Goal: Information Seeking & Learning: Learn about a topic

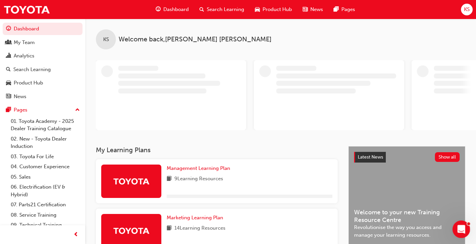
click at [458, 224] on icon "Open Intercom Messenger" at bounding box center [460, 228] width 11 height 11
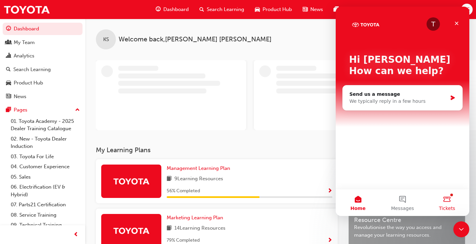
click at [451, 200] on button "Tickets" at bounding box center [447, 202] width 44 height 27
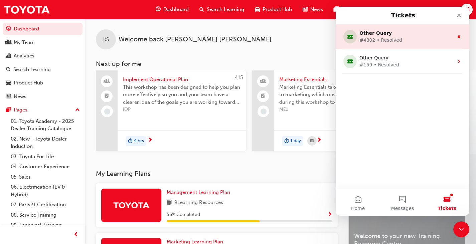
click at [424, 39] on div "#4802 • Resolved" at bounding box center [402, 40] width 84 height 7
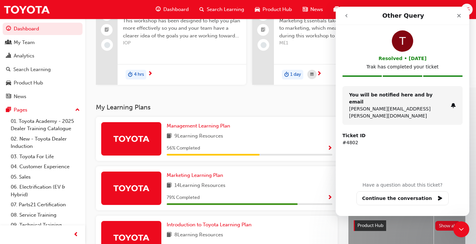
scroll to position [100, 0]
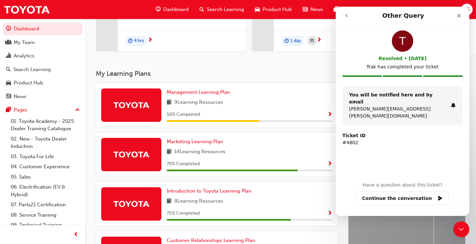
click at [346, 18] on button "go back" at bounding box center [346, 15] width 13 height 13
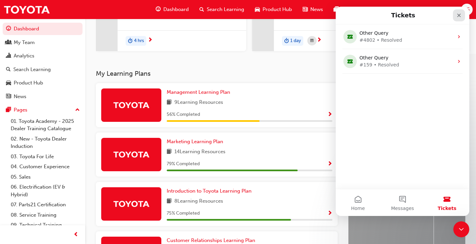
click at [456, 17] on div "Close" at bounding box center [459, 15] width 12 height 12
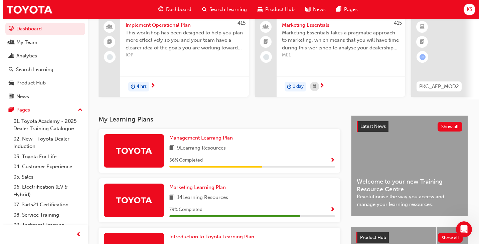
scroll to position [0, 0]
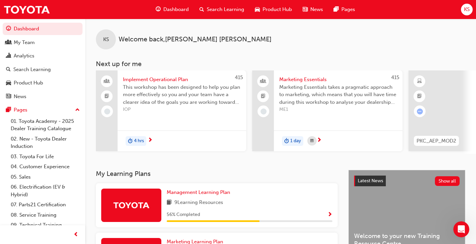
click at [238, 119] on div "Implement Operational Plan This workshop has been designed to help you plan mor…" at bounding box center [182, 111] width 129 height 81
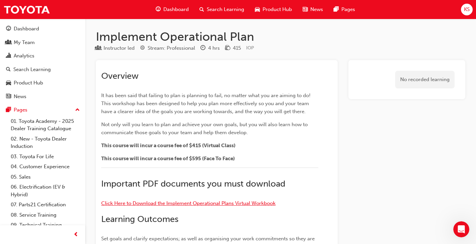
click at [193, 201] on span "Click Here to Download the Implement Operational Plans Virtual Workbook" at bounding box center [188, 203] width 174 height 6
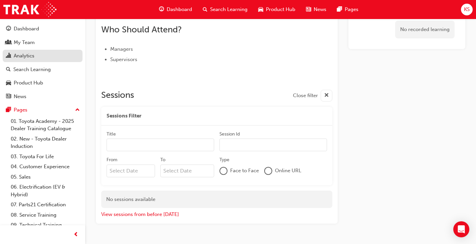
click at [36, 56] on div "Analytics" at bounding box center [42, 56] width 73 height 8
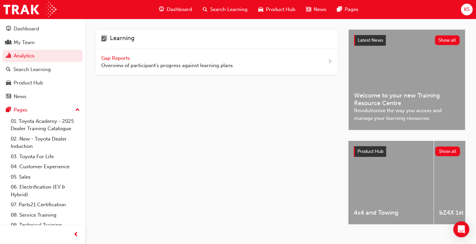
click at [171, 9] on span "Dashboard" at bounding box center [179, 10] width 25 height 8
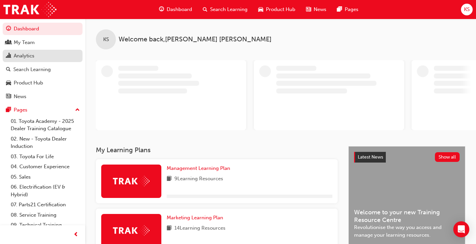
click at [39, 54] on div "Analytics" at bounding box center [42, 56] width 73 height 8
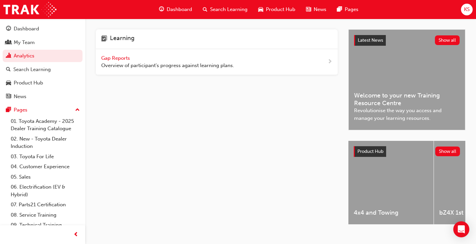
click at [150, 64] on span "Overview of participant's progress against learning plans." at bounding box center [167, 66] width 133 height 8
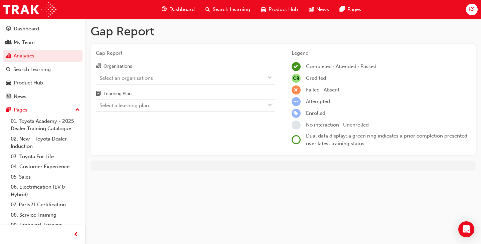
click at [207, 79] on div "Select an organisations" at bounding box center [180, 78] width 169 height 12
click at [100, 79] on input "Organisations Select an organisations" at bounding box center [100, 78] width 1 height 6
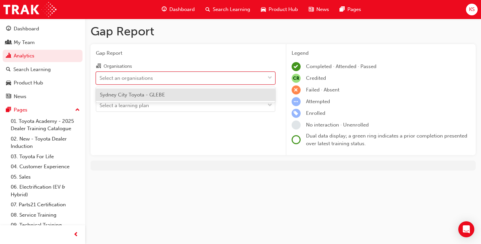
click at [187, 92] on div "Sydney City Toyota - GLEBE" at bounding box center [185, 95] width 179 height 13
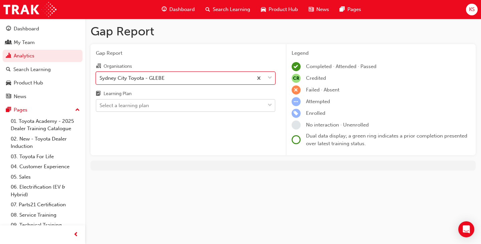
click at [186, 104] on div "Select a learning plan" at bounding box center [180, 106] width 169 height 12
click at [100, 104] on input "Learning Plan Select a learning plan" at bounding box center [100, 106] width 1 height 6
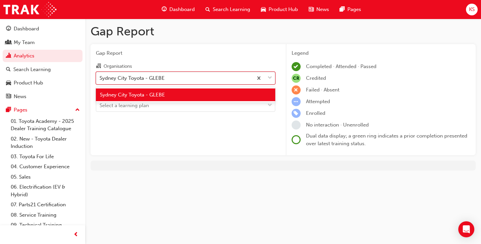
click at [172, 74] on div "Sydney City Toyota - GLEBE" at bounding box center [174, 78] width 157 height 12
click at [100, 75] on input "Organisations option Sydney City Toyota - GLEBE, selected. option Sydney City T…" at bounding box center [100, 78] width 1 height 6
click at [172, 74] on div "Sydney City Toyota - GLEBE" at bounding box center [174, 78] width 157 height 12
click at [100, 75] on input "Organisations option Sydney City Toyota - GLEBE, selected. option Sydney City T…" at bounding box center [100, 78] width 1 height 6
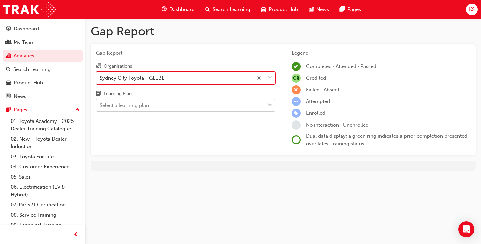
click at [184, 99] on div "Select a learning plan" at bounding box center [185, 105] width 179 height 13
click at [100, 103] on input "Learning Plan Select a learning plan" at bounding box center [100, 106] width 1 height 6
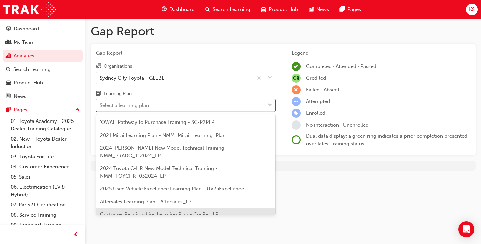
click at [208, 212] on span "Customer Relationships Learning Plan - CusRel_LP" at bounding box center [159, 215] width 119 height 6
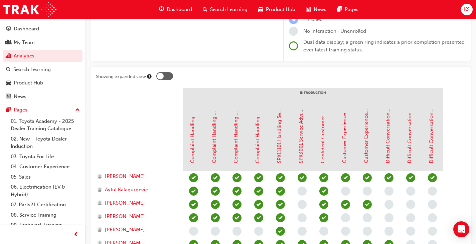
scroll to position [64, 0]
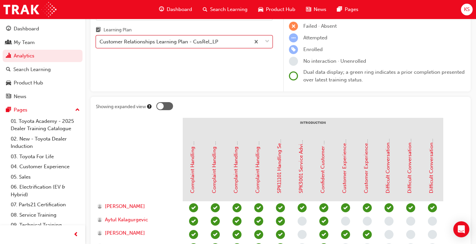
drag, startPoint x: 150, startPoint y: 40, endPoint x: 152, endPoint y: 49, distance: 9.7
click at [150, 40] on div "Customer Relationships Learning Plan - CusRel_LP" at bounding box center [159, 42] width 119 height 8
click at [100, 40] on input "Learning Plan option Customer Relationships Learning Plan - CusRel_LP, selected…" at bounding box center [100, 42] width 1 height 6
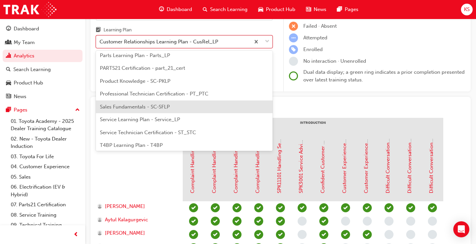
scroll to position [245, 0]
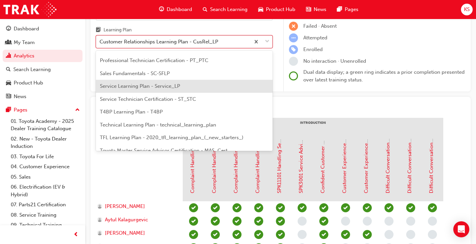
click at [163, 89] on span "Service Learning Plan - Service_LP" at bounding box center [140, 86] width 80 height 6
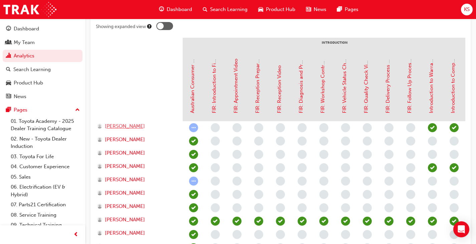
scroll to position [129, 0]
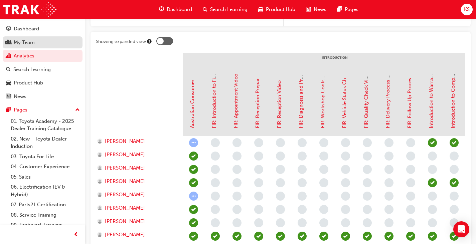
click at [44, 45] on div "My Team" at bounding box center [42, 42] width 73 height 8
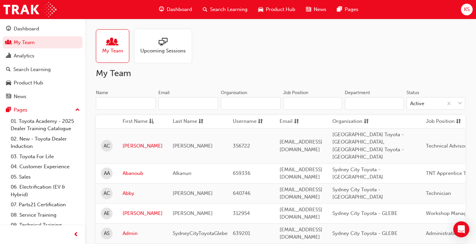
click at [171, 48] on span "Upcoming Sessions" at bounding box center [162, 51] width 45 height 8
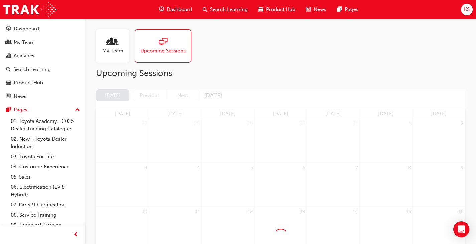
click at [467, 10] on span "KS" at bounding box center [467, 10] width 6 height 8
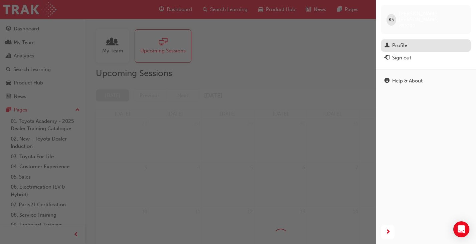
click at [392, 42] on div "Profile" at bounding box center [399, 46] width 15 height 8
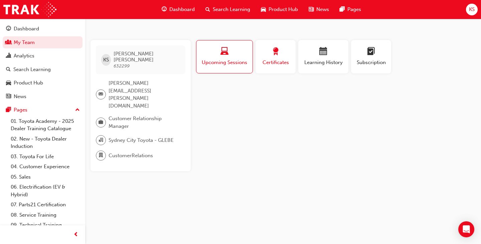
click at [274, 62] on span "Certificates" at bounding box center [276, 63] width 30 height 8
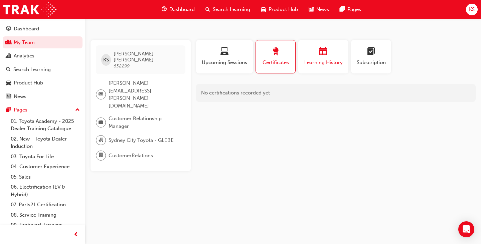
click at [328, 58] on div "Learning History" at bounding box center [323, 56] width 40 height 19
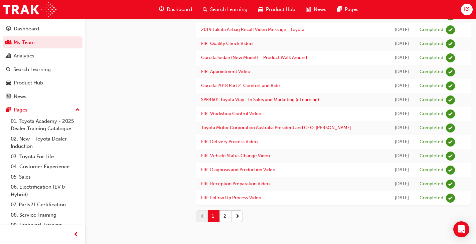
scroll to position [647, 0]
click at [35, 69] on div "Search Learning" at bounding box center [31, 70] width 37 height 8
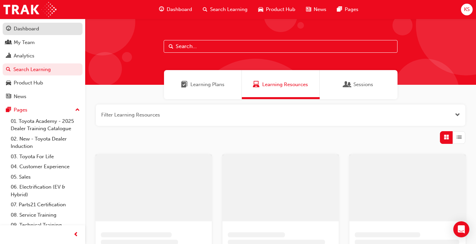
click at [26, 29] on div "Dashboard" at bounding box center [26, 29] width 25 height 8
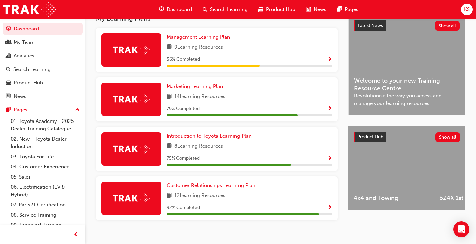
scroll to position [167, 0]
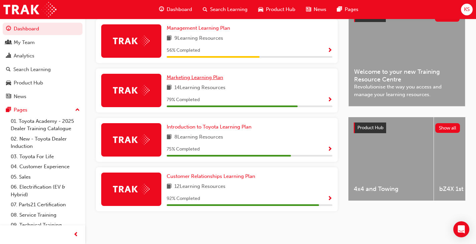
click at [212, 77] on span "Marketing Learning Plan" at bounding box center [195, 78] width 56 height 6
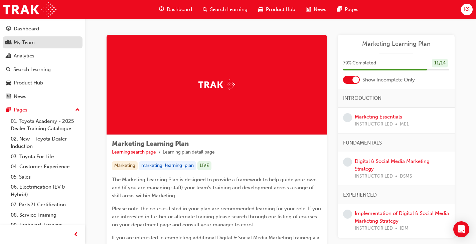
click at [51, 42] on div "My Team" at bounding box center [42, 42] width 73 height 8
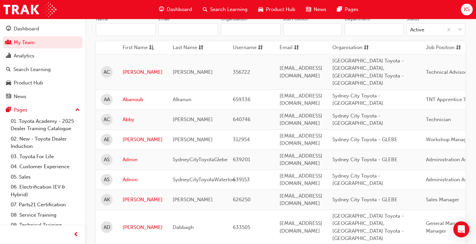
scroll to position [100, 0]
